Goal: Navigation & Orientation: Go to known website

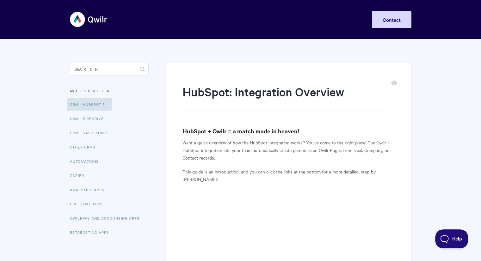
click at [83, 18] on img at bounding box center [89, 20] width 38 height 24
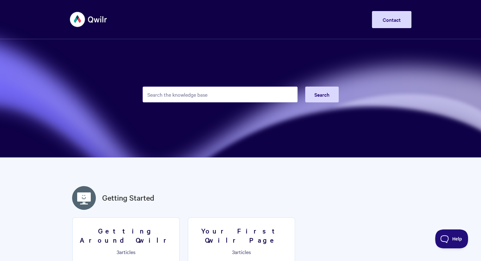
click at [75, 16] on img at bounding box center [89, 20] width 38 height 24
